Goal: Find specific page/section: Find specific page/section

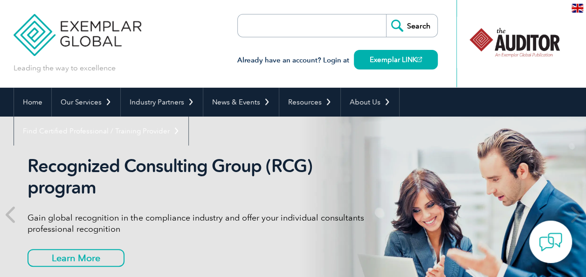
click at [312, 22] on input "search" at bounding box center [291, 25] width 98 height 22
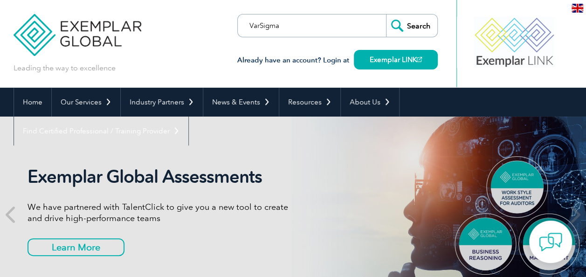
type input "VarSigma"
click at [386, 14] on input "Search" at bounding box center [411, 25] width 51 height 22
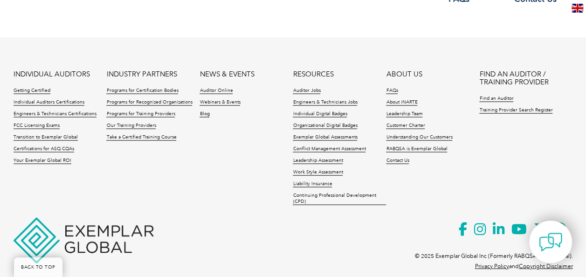
scroll to position [922, 0]
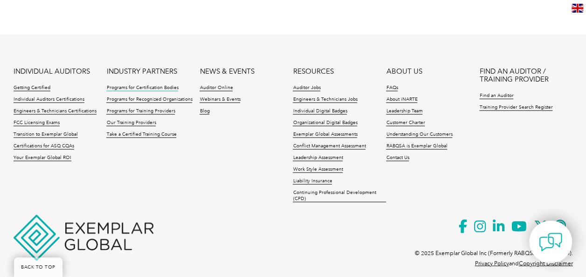
click at [167, 85] on link "Programs for Certification Bodies" at bounding box center [142, 88] width 72 height 7
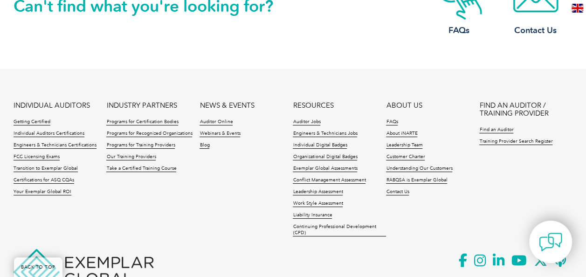
scroll to position [1774, 0]
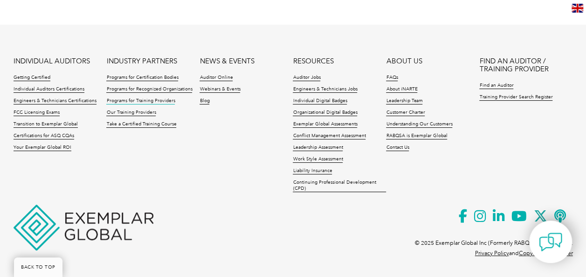
click at [164, 101] on link "Programs for Training Providers" at bounding box center [140, 101] width 69 height 7
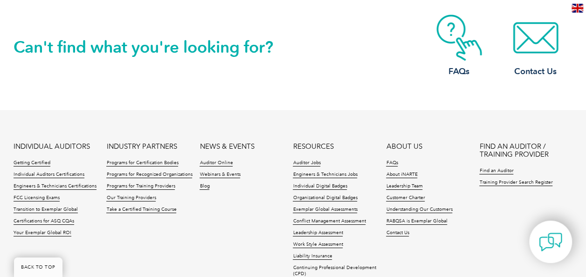
scroll to position [1778, 0]
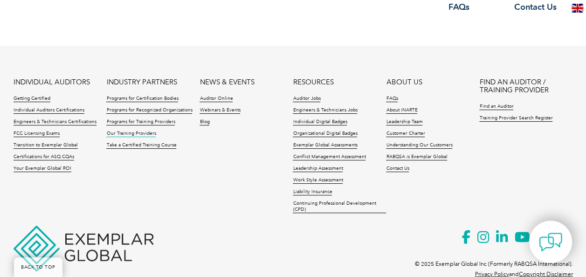
click at [145, 131] on link "Our Training Providers" at bounding box center [130, 134] width 49 height 7
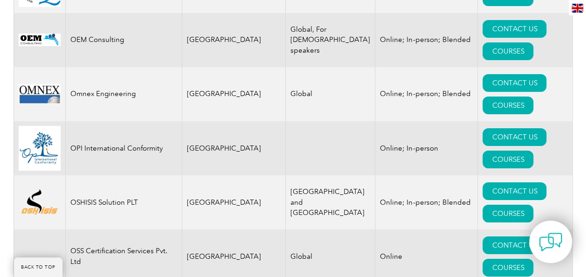
scroll to position [10445, 0]
